Goal: Task Accomplishment & Management: Use online tool/utility

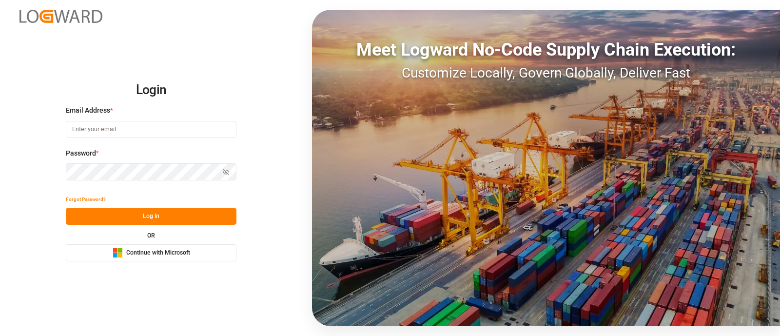
click at [195, 258] on button "Microsoft Logo Continue with Microsoft" at bounding box center [151, 252] width 171 height 17
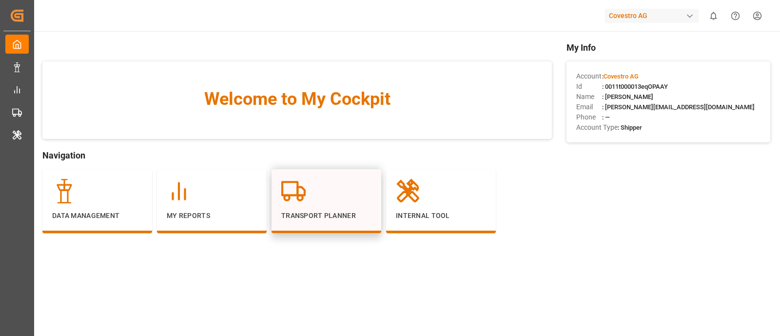
click at [334, 214] on p "Transport Planner" at bounding box center [326, 216] width 90 height 10
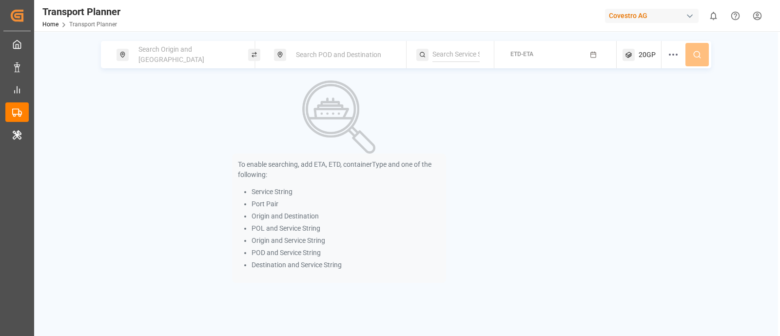
click at [218, 53] on div "Search Origin and [GEOGRAPHIC_DATA]" at bounding box center [185, 54] width 105 height 28
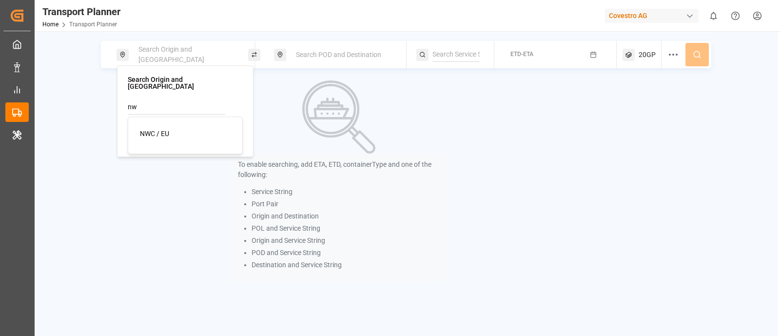
click at [192, 125] on li "NWC / EU" at bounding box center [187, 134] width 110 height 18
click at [199, 129] on div "NWC / EU" at bounding box center [187, 134] width 95 height 10
type input "NWC / EU"
click at [327, 59] on div "Search POD and Destination" at bounding box center [342, 55] width 105 height 18
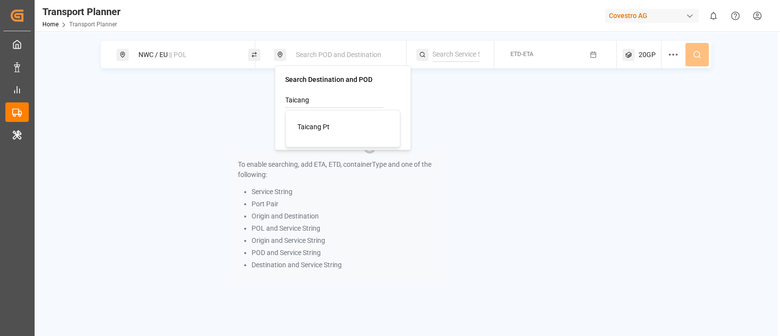
type input "Taicang"
click at [341, 119] on li "Taicang Pt" at bounding box center [345, 127] width 110 height 18
click at [339, 97] on input "Taicang" at bounding box center [334, 100] width 98 height 15
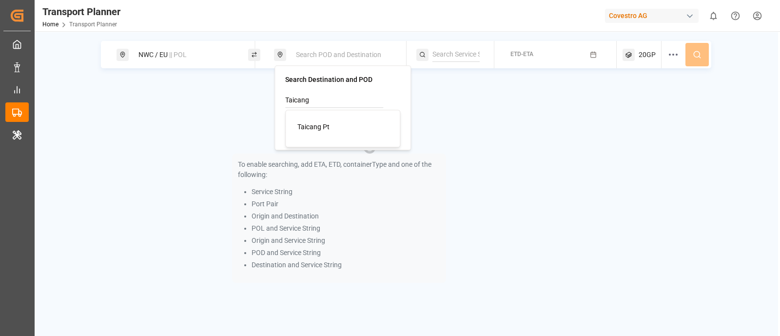
click at [339, 97] on input "Taicang" at bounding box center [334, 100] width 98 height 15
click at [370, 123] on input at bounding box center [334, 125] width 98 height 15
paste input "Taicang"
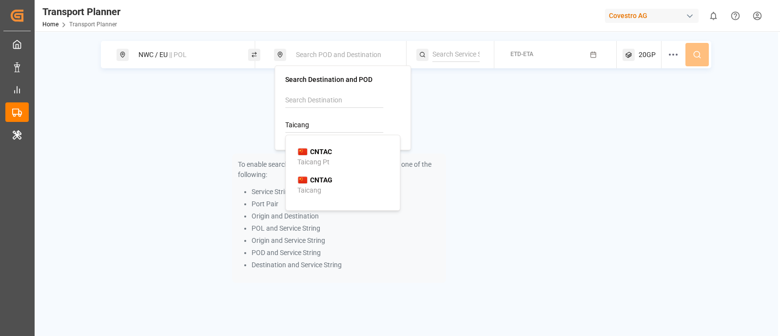
click at [348, 148] on div "CNTAC Taicang Pt" at bounding box center [344, 157] width 95 height 20
type input "CNTAC"
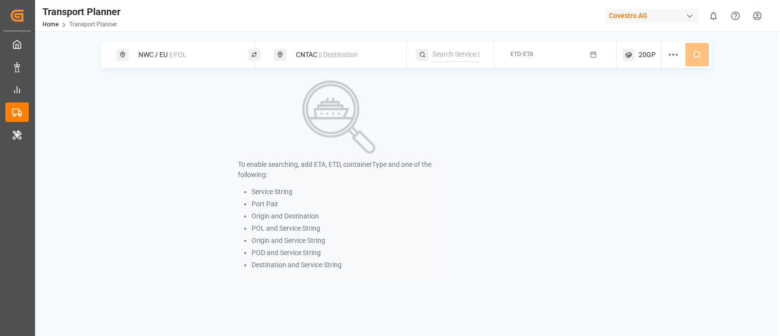
click at [442, 126] on div "To enable searching, add ETA, ETD, containerType and one of the following: Serv…" at bounding box center [339, 181] width 214 height 202
click at [454, 55] on input at bounding box center [456, 54] width 47 height 15
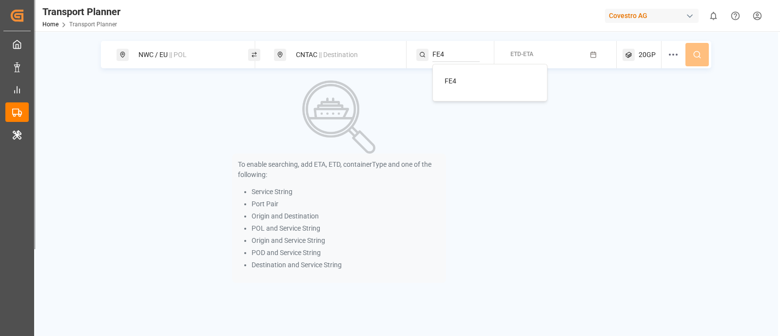
type input "FE4"
click at [446, 77] on span "FE4" at bounding box center [451, 81] width 12 height 8
click at [520, 57] on span "ETD-ETA" at bounding box center [522, 54] width 23 height 7
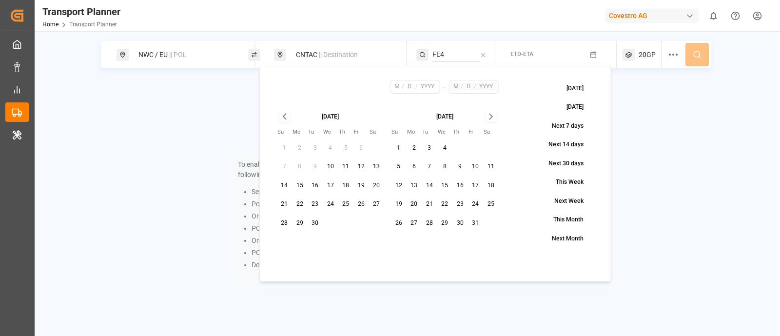
click at [474, 169] on button "10" at bounding box center [476, 167] width 16 height 16
type input "10"
type input "2025"
click at [319, 217] on button "30" at bounding box center [316, 224] width 16 height 16
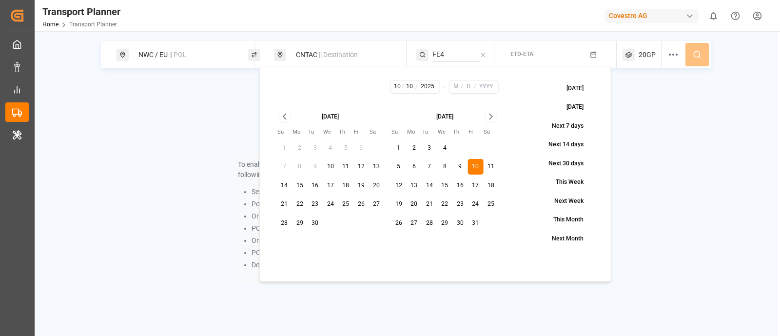
type input "9"
type input "30"
type input "10"
type input "2025"
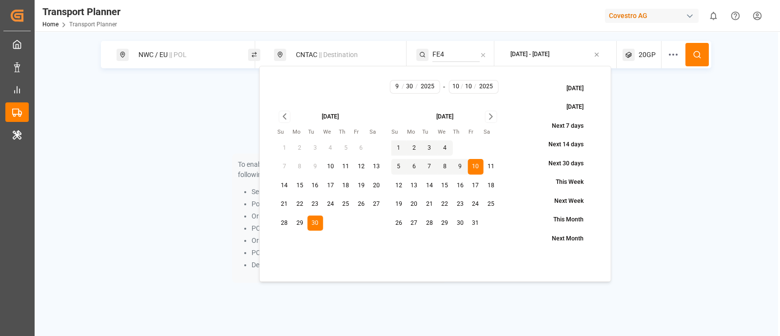
click at [411, 87] on input "30" at bounding box center [410, 86] width 12 height 9
click at [401, 86] on input "9" at bounding box center [397, 86] width 10 height 9
type input "10"
type input "30"
type input "10"
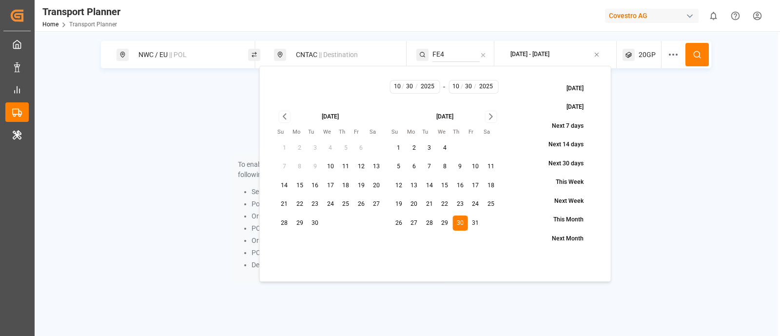
click at [410, 84] on input "30" at bounding box center [410, 86] width 12 height 9
type input "10"
click at [510, 133] on div "[DATE] [DATE] Next 7 days Next 14 days Next 30 days This Week Next Week This Mo…" at bounding box center [553, 174] width 95 height 188
click at [673, 111] on div "To enable searching, add ETA, ETD, containerType and one of the following: Serv…" at bounding box center [406, 181] width 611 height 202
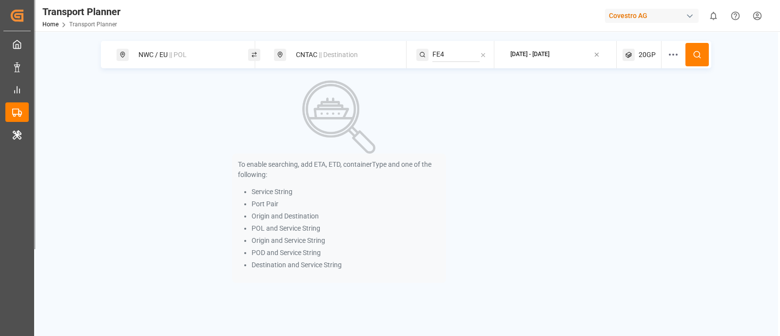
click at [696, 59] on button at bounding box center [697, 54] width 23 height 23
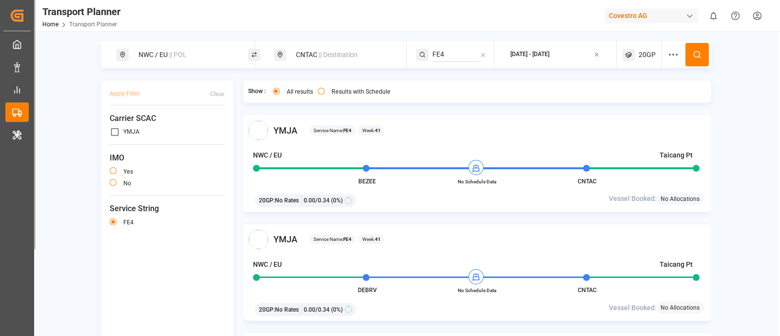
click at [305, 57] on div "CNTAC || Destination" at bounding box center [342, 55] width 105 height 18
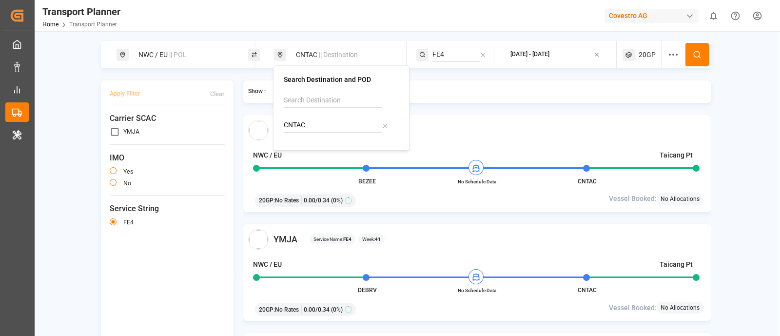
click at [319, 123] on input "CNTAC" at bounding box center [333, 125] width 98 height 15
click at [484, 119] on div "YMJA Service Name: FE4 Week: 41 NWC / EU Taicang Pt BEZEE No Schedule Data CNTA…" at bounding box center [477, 163] width 469 height 97
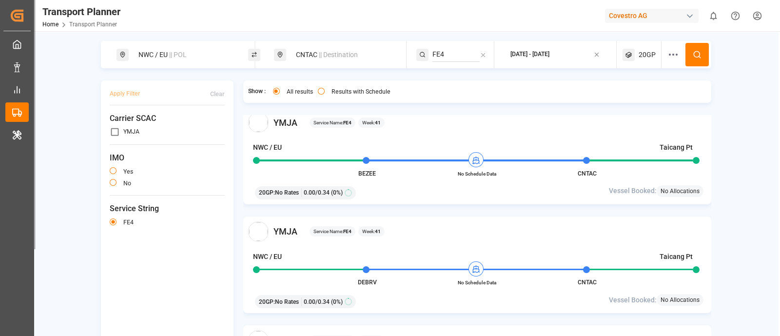
scroll to position [5, 0]
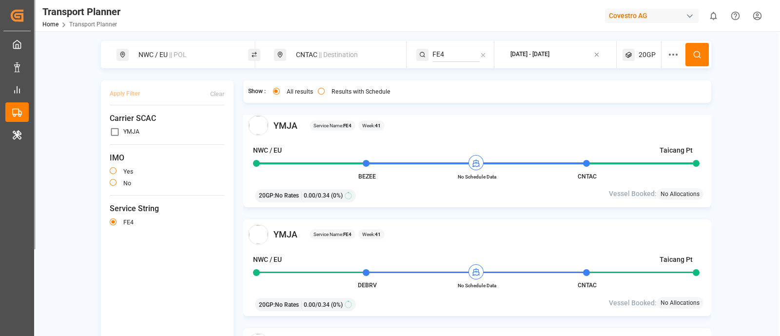
click at [285, 125] on span "YMJA" at bounding box center [286, 125] width 24 height 13
click at [282, 127] on span "YMJA" at bounding box center [286, 125] width 24 height 13
click at [221, 53] on div "NWC / EU || POL" at bounding box center [185, 55] width 105 height 18
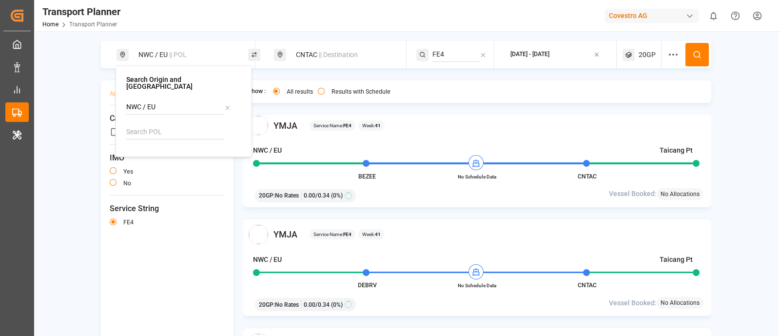
click at [221, 53] on div "NWC / EU || POL" at bounding box center [185, 55] width 105 height 18
click at [312, 60] on div "CNTAC || Destination" at bounding box center [342, 55] width 105 height 18
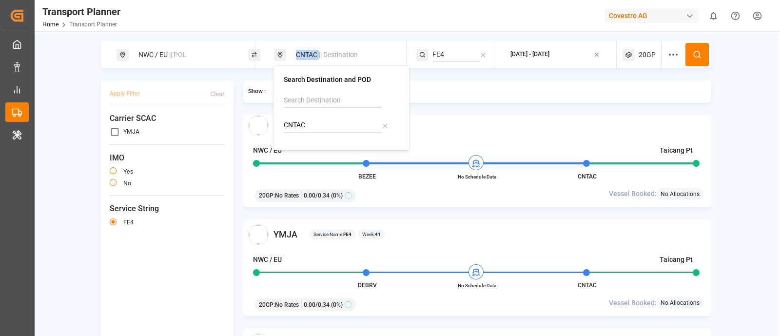
click at [312, 60] on div "CNTAC || Destination" at bounding box center [342, 55] width 105 height 18
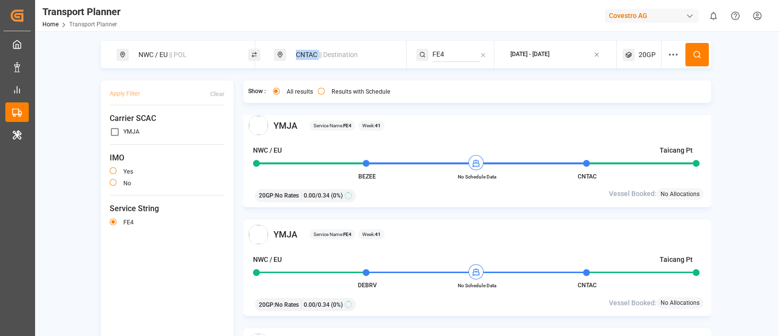
click at [312, 60] on div "CNTAC || Destination" at bounding box center [342, 55] width 105 height 18
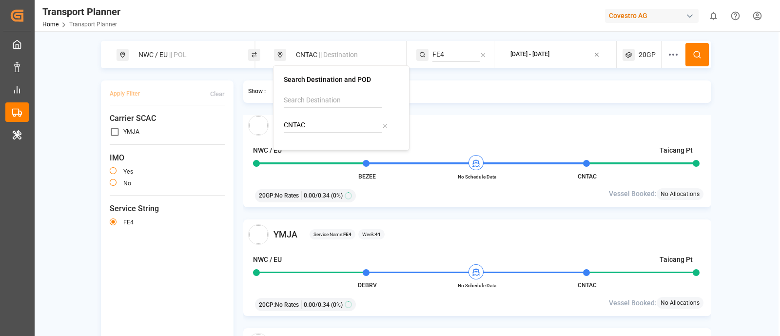
click at [385, 125] on icon at bounding box center [384, 125] width 3 height 3
click at [317, 100] on input at bounding box center [333, 100] width 98 height 15
click at [317, 125] on input at bounding box center [333, 125] width 98 height 15
paste input "[GEOGRAPHIC_DATA] [GEOGRAPHIC_DATA]"
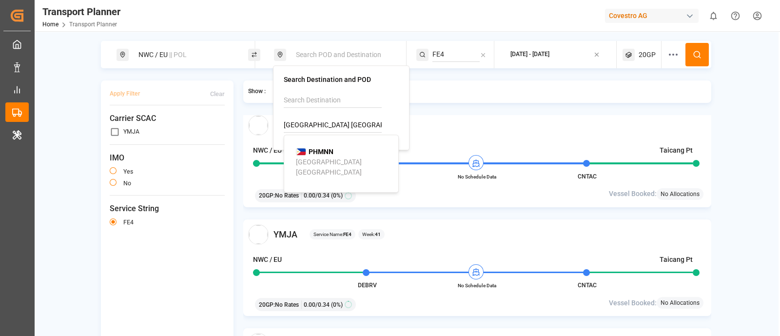
click at [323, 154] on b "PHMNN" at bounding box center [321, 152] width 25 height 8
type input "PHMNN"
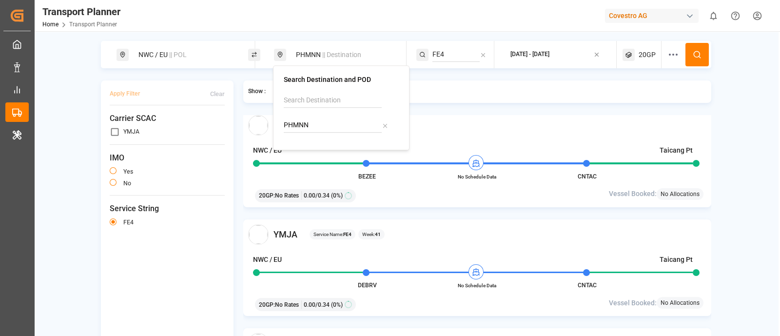
click at [480, 55] on icon at bounding box center [483, 55] width 7 height 7
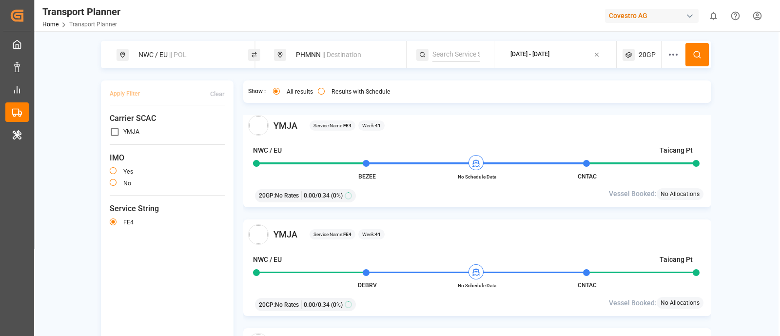
click at [196, 55] on div "NWC / EU || POL" at bounding box center [185, 55] width 105 height 18
click at [427, 119] on div "YMJA Service Name: FE4 Week: 41" at bounding box center [477, 125] width 459 height 20
click at [689, 60] on button at bounding box center [697, 54] width 23 height 23
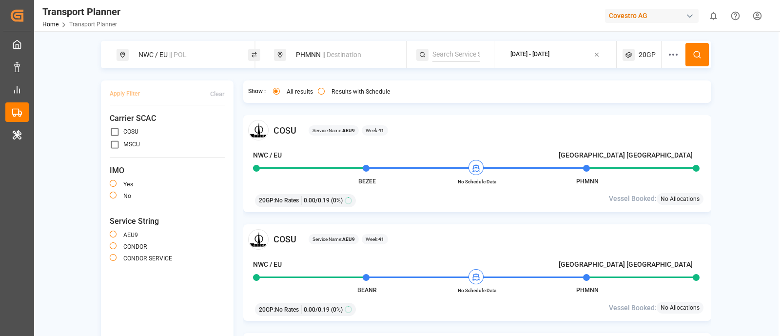
click at [321, 91] on button "Results with Schedule" at bounding box center [321, 91] width 7 height 7
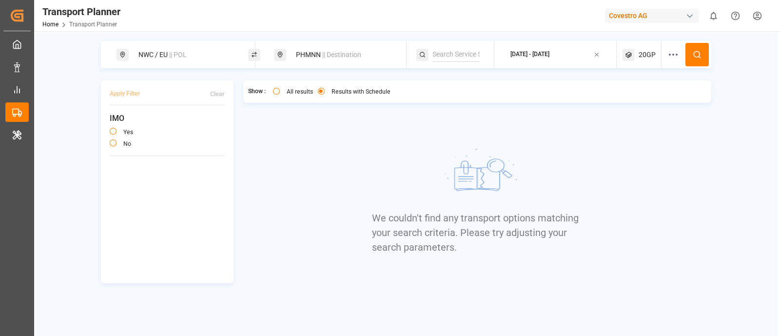
click at [274, 91] on button "All results" at bounding box center [276, 91] width 7 height 7
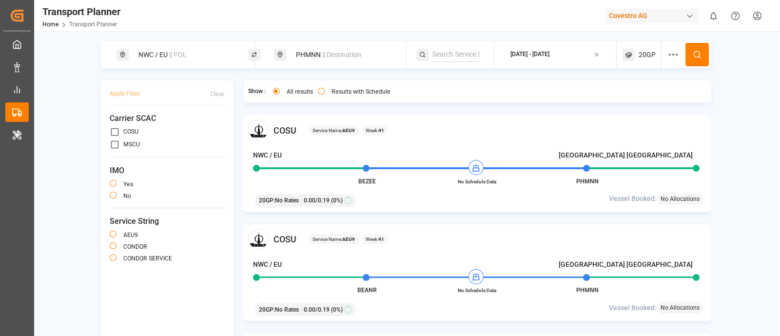
click at [436, 91] on div "Show : All results Results with Schedule" at bounding box center [362, 91] width 229 height 13
click at [506, 56] on button "[DATE] - [DATE]" at bounding box center [555, 54] width 111 height 19
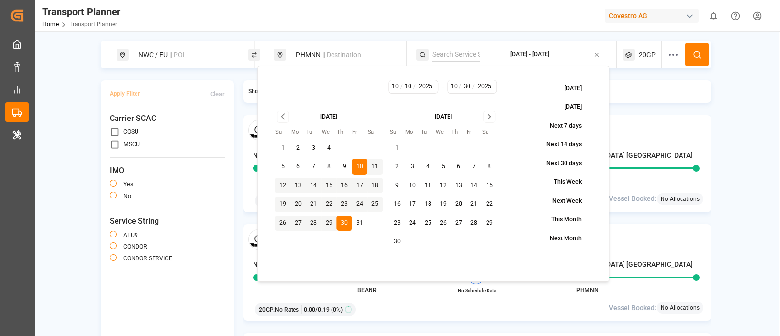
click at [283, 119] on icon "Go to previous month" at bounding box center [282, 117] width 11 height 12
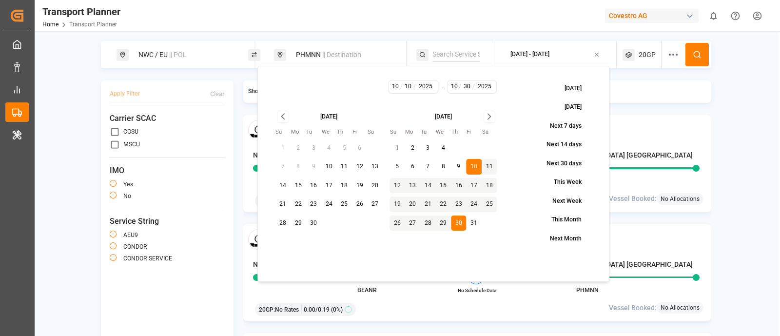
click at [341, 184] on button "18" at bounding box center [344, 186] width 16 height 16
type input "9"
type input "18"
click at [727, 78] on div "NWC / [GEOGRAPHIC_DATA] || POL PHMNN || Destination [DATE] - [DATE] 20GP Apply …" at bounding box center [406, 212] width 744 height 343
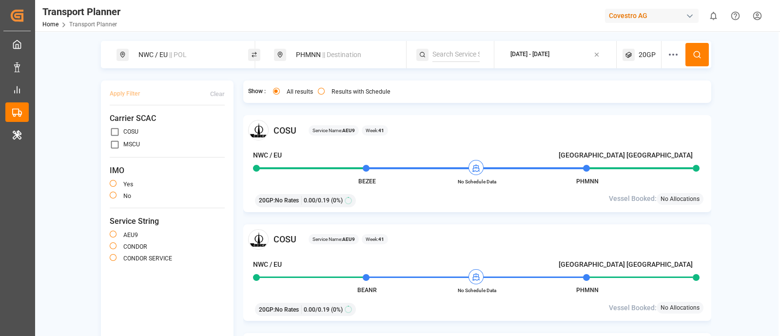
click at [693, 57] on icon at bounding box center [697, 54] width 9 height 9
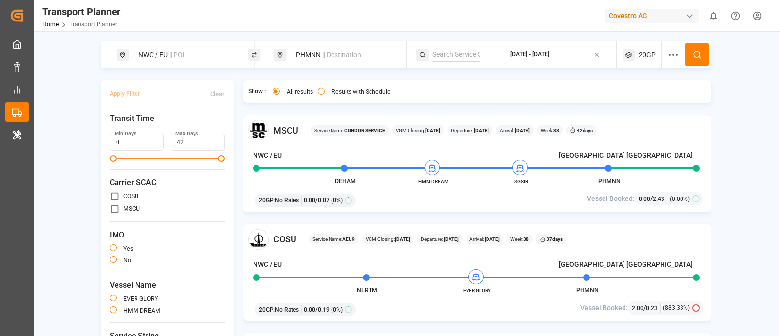
click at [450, 55] on input at bounding box center [456, 54] width 47 height 15
paste input "Condor"
click at [445, 79] on span "CONDOR" at bounding box center [459, 81] width 28 height 8
type input "CONDOR"
click at [693, 58] on icon at bounding box center [697, 54] width 9 height 9
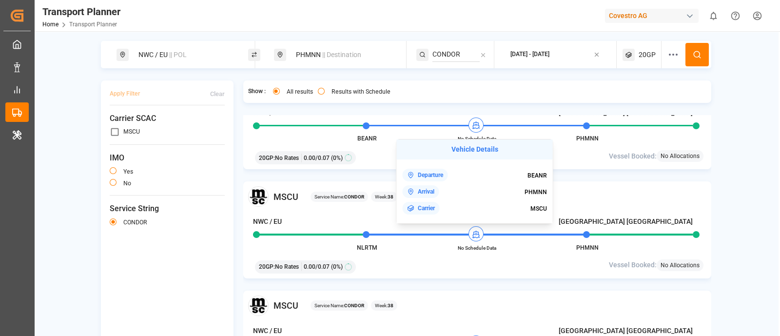
scroll to position [146, 0]
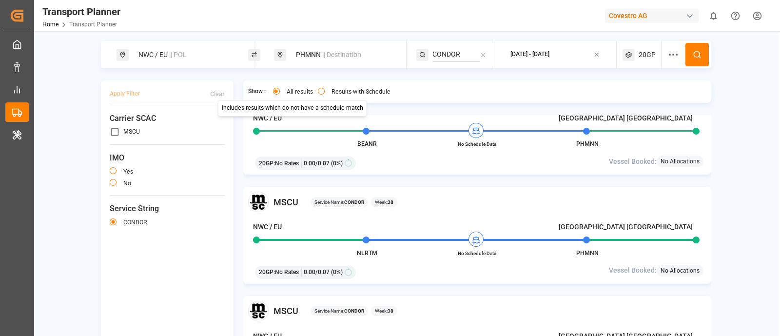
click at [318, 91] on button "Results with Schedule" at bounding box center [321, 91] width 7 height 7
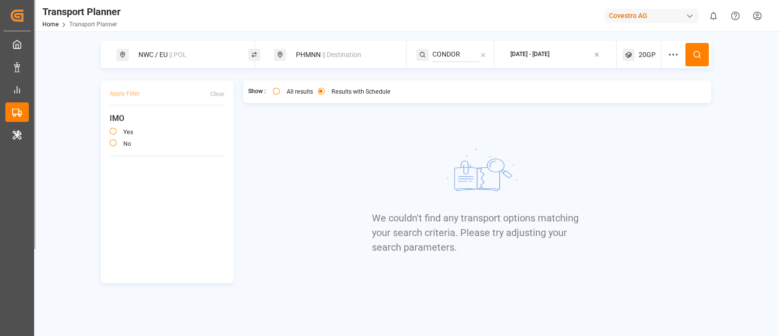
click at [274, 90] on button "All results" at bounding box center [276, 91] width 7 height 7
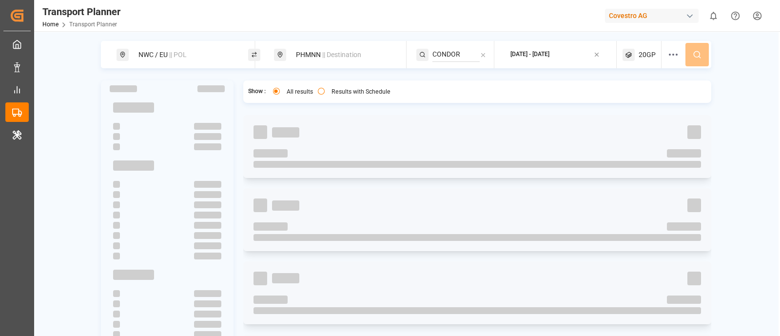
click at [640, 55] on span "20GP" at bounding box center [647, 55] width 17 height 10
click at [672, 103] on icon "button" at bounding box center [672, 101] width 7 height 7
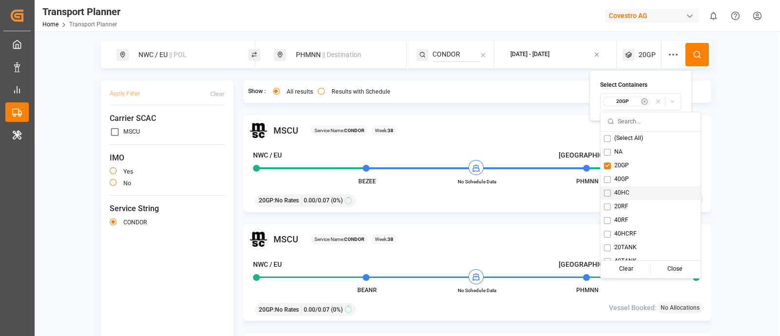
drag, startPoint x: 609, startPoint y: 178, endPoint x: 607, endPoint y: 196, distance: 18.1
click at [607, 196] on div "(Select All) NA 20GP 40GP 40HC 20RF 40RF 40HCRF 20TANK 40TANK Clear Close" at bounding box center [651, 209] width 100 height 154
click at [607, 196] on button "Suggestions" at bounding box center [607, 193] width 7 height 7
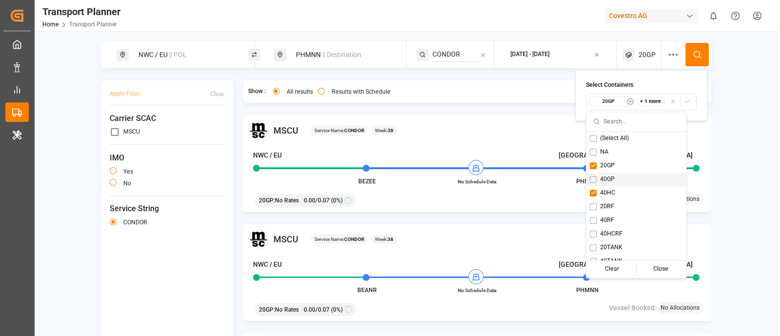
click at [593, 177] on button "Suggestions" at bounding box center [593, 179] width 7 height 7
click at [591, 211] on div "20RF" at bounding box center [637, 207] width 100 height 14
click at [593, 138] on button "Suggestions" at bounding box center [593, 138] width 7 height 7
click at [715, 130] on div "NWC / [GEOGRAPHIC_DATA] || POL PHMNN || Destination CONDOR [DATE] - [DATE] NA A…" at bounding box center [406, 212] width 744 height 343
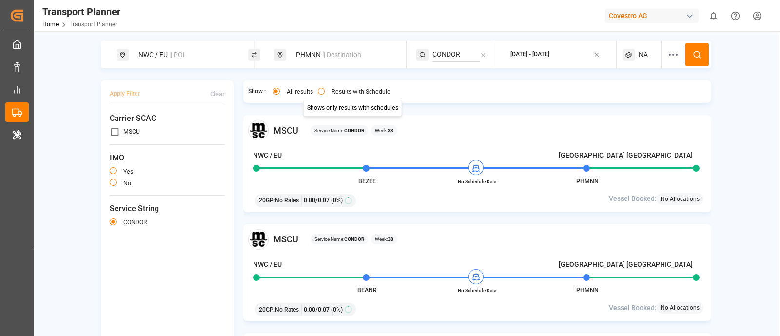
click at [319, 92] on button "Results with Schedule" at bounding box center [321, 91] width 7 height 7
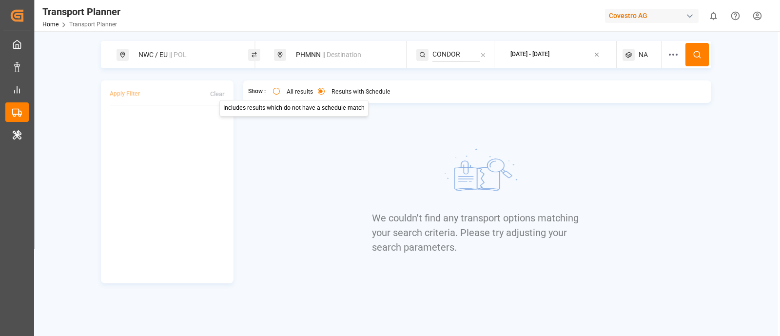
click at [275, 94] on button "All results" at bounding box center [276, 91] width 7 height 7
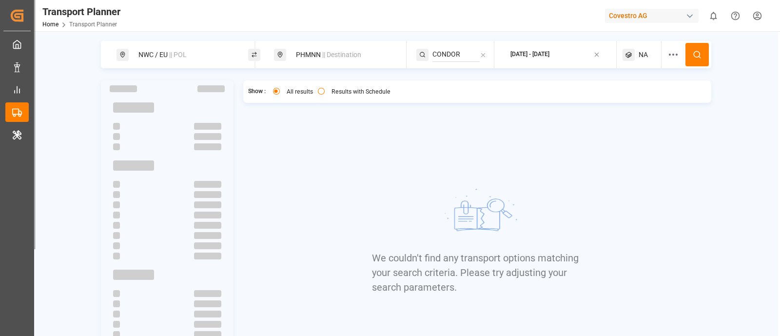
click at [636, 54] on div "NA" at bounding box center [642, 54] width 39 height 27
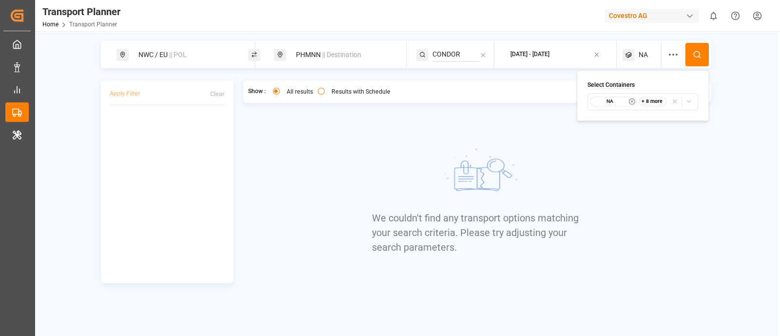
click at [672, 104] on icon "button" at bounding box center [675, 101] width 7 height 7
click at [672, 104] on div "Select Container Type..." at bounding box center [643, 101] width 96 height 9
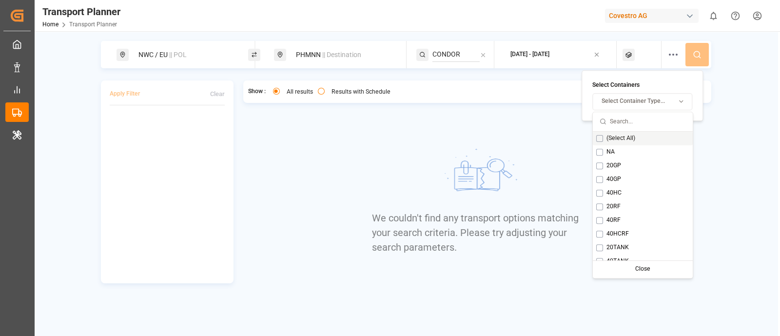
click at [600, 138] on button "Suggestions" at bounding box center [599, 138] width 7 height 7
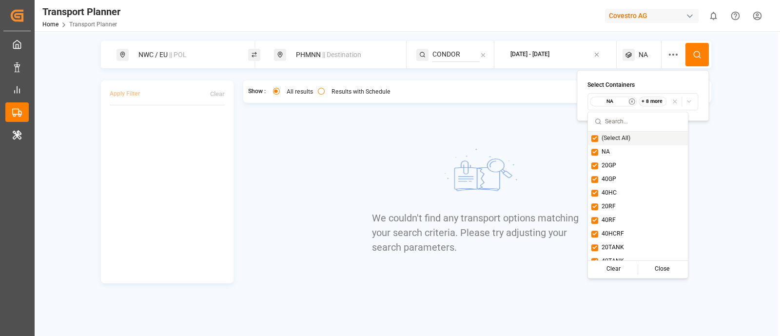
click at [693, 58] on icon at bounding box center [697, 54] width 9 height 9
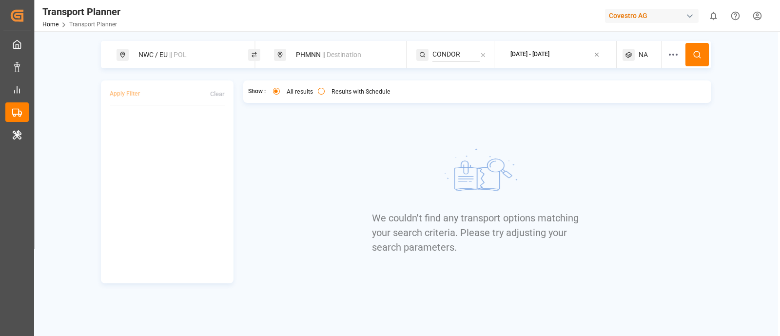
click at [641, 55] on span "NA" at bounding box center [643, 55] width 9 height 10
click at [630, 101] on icon "button" at bounding box center [632, 101] width 7 height 7
click at [700, 56] on icon at bounding box center [697, 54] width 9 height 9
click at [649, 57] on span "20GP" at bounding box center [647, 55] width 17 height 10
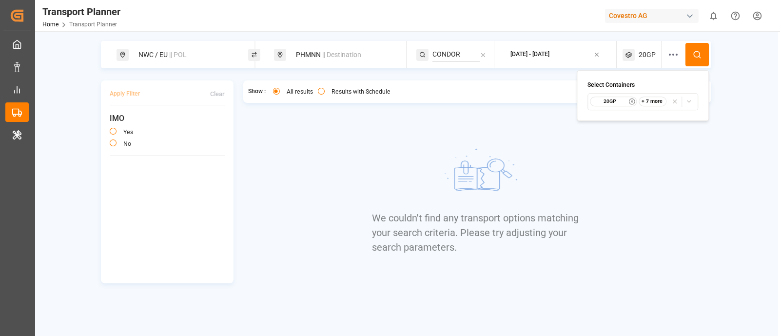
click at [688, 101] on icon "button" at bounding box center [689, 101] width 3 height 2
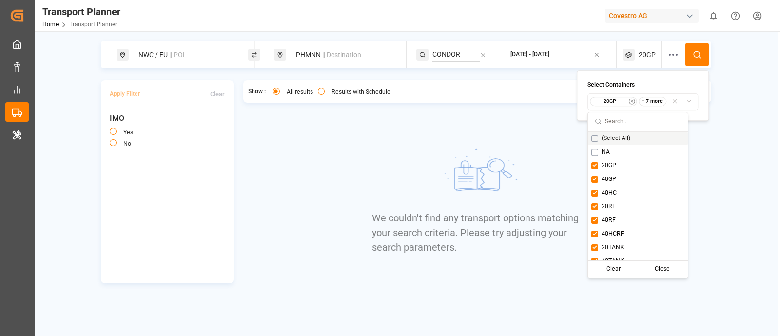
click at [593, 140] on button "Suggestions" at bounding box center [595, 138] width 7 height 7
click at [593, 141] on div "(Select All)" at bounding box center [638, 139] width 100 height 14
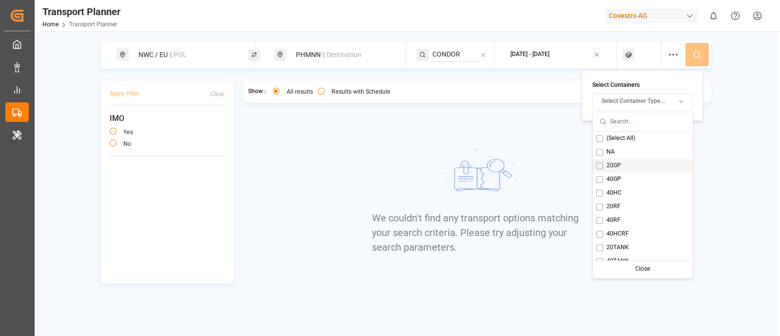
click at [599, 163] on button "Suggestions" at bounding box center [599, 165] width 7 height 7
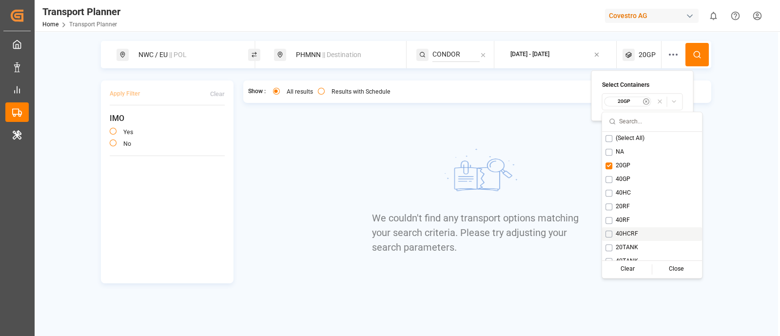
click at [725, 153] on div "NWC / [GEOGRAPHIC_DATA] || POL PHMNN || Destination CONDOR [DATE] - [DATE] 20GP…" at bounding box center [406, 162] width 744 height 242
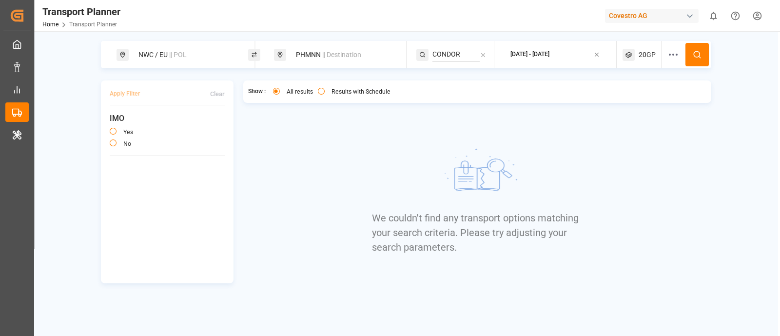
click at [693, 55] on icon at bounding box center [697, 54] width 9 height 9
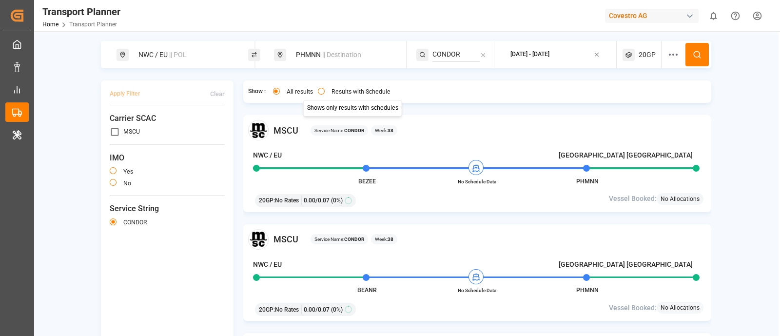
drag, startPoint x: 315, startPoint y: 91, endPoint x: 324, endPoint y: 92, distance: 9.3
click at [324, 92] on div "All results Results with Schedule Shows only results with schedules Shows only …" at bounding box center [334, 93] width 122 height 10
drag, startPoint x: 324, startPoint y: 92, endPoint x: 316, endPoint y: 91, distance: 7.9
click at [318, 91] on div "Results with Schedule" at bounding box center [354, 93] width 73 height 10
click at [318, 91] on button "Results with Schedule" at bounding box center [321, 91] width 7 height 7
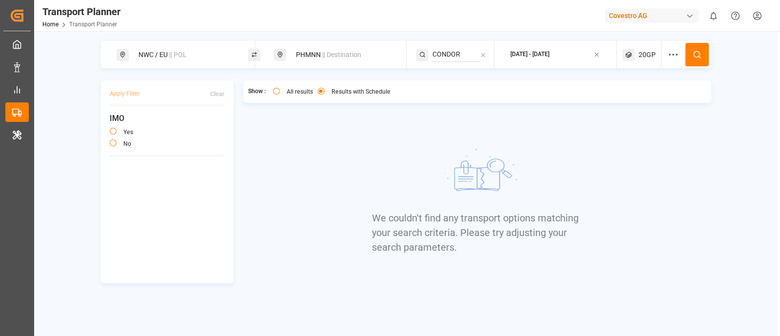
type button "only"
